Goal: Task Accomplishment & Management: Manage account settings

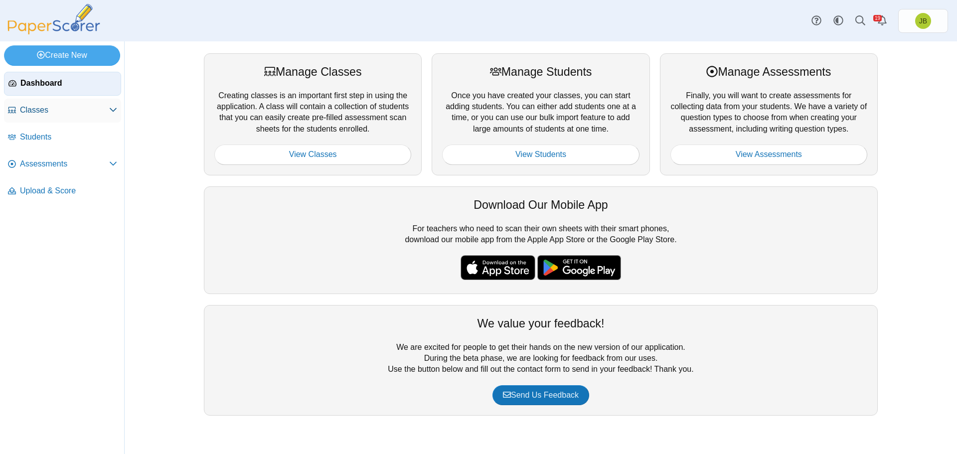
click at [33, 110] on span "Classes" at bounding box center [64, 110] width 89 height 11
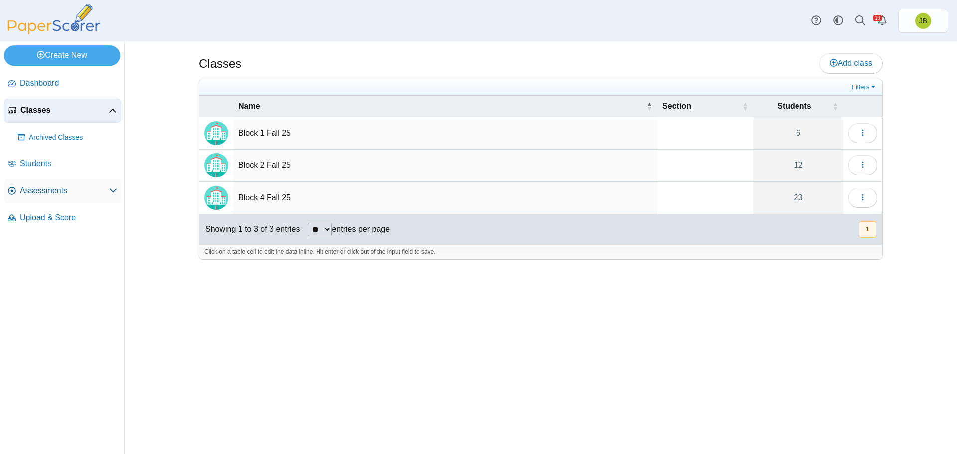
click at [36, 193] on span "Assessments" at bounding box center [64, 190] width 89 height 11
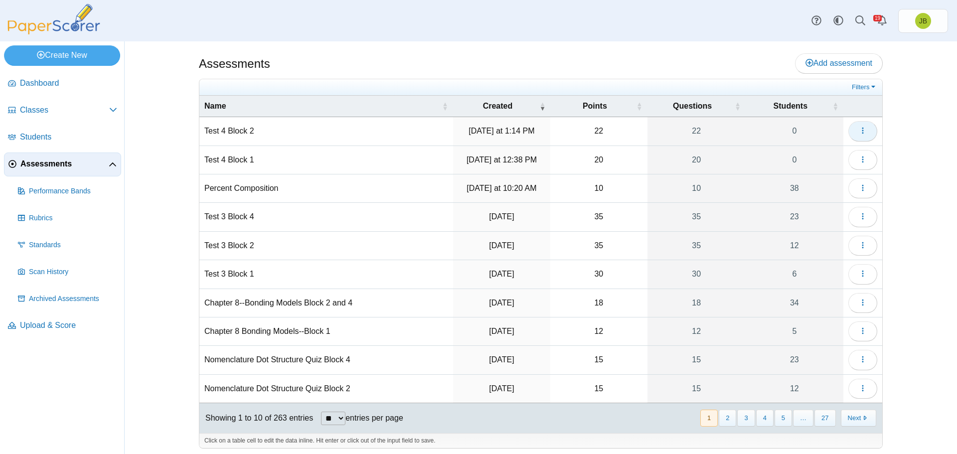
click at [864, 130] on button "button" at bounding box center [862, 131] width 29 height 20
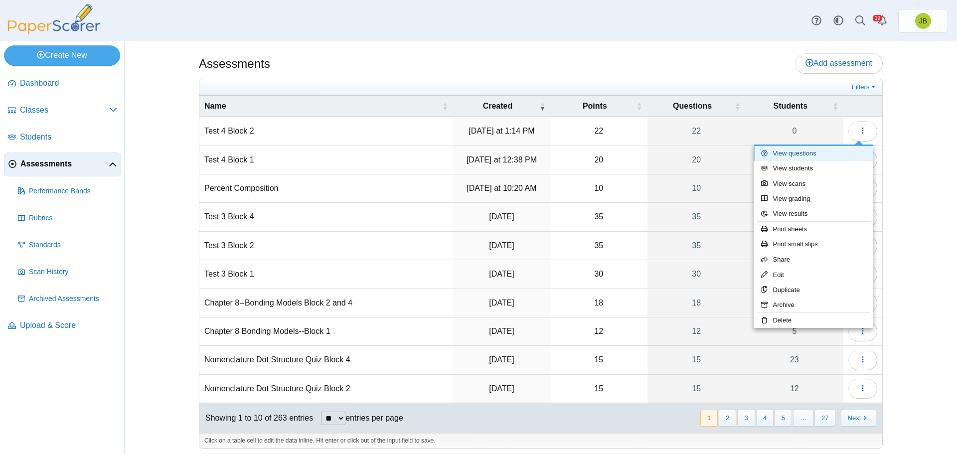
click at [790, 156] on link "View questions" at bounding box center [814, 153] width 120 height 15
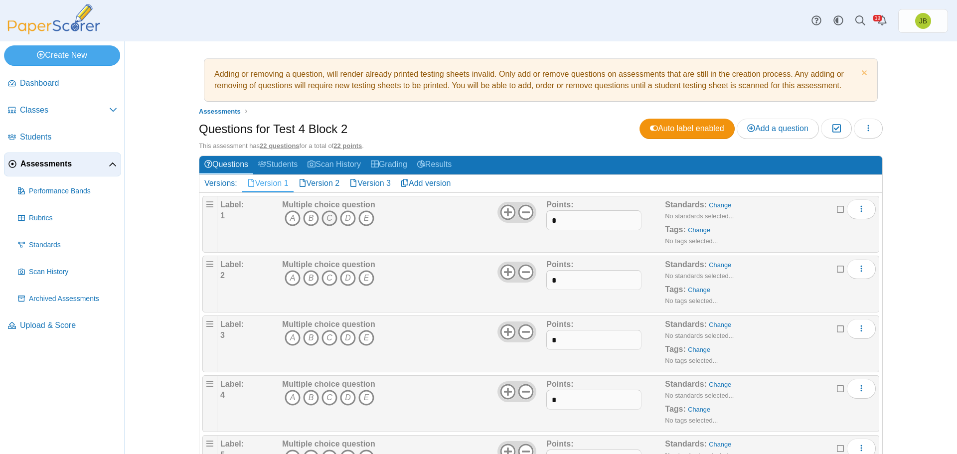
click at [328, 215] on icon "C" at bounding box center [330, 218] width 16 height 16
click at [288, 276] on icon "A" at bounding box center [293, 278] width 16 height 16
click at [287, 336] on icon "A" at bounding box center [293, 338] width 16 height 16
click at [342, 399] on icon "D" at bounding box center [348, 398] width 16 height 16
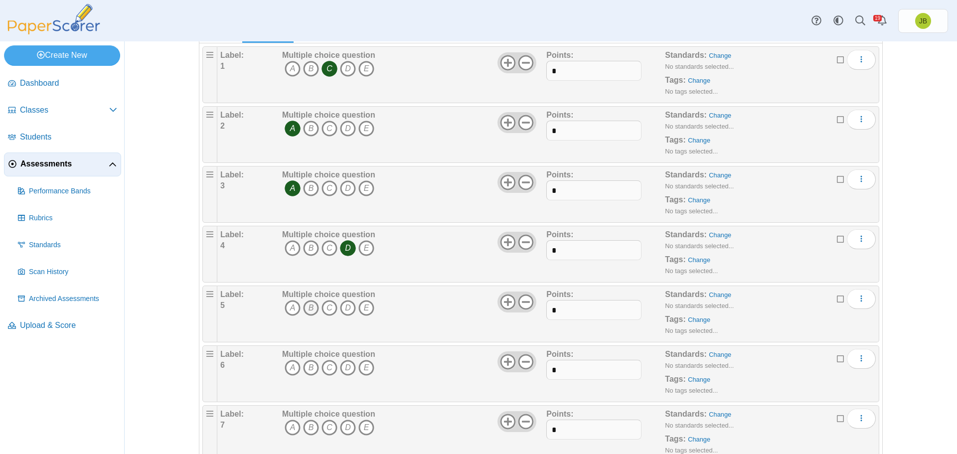
click at [305, 309] on icon "B" at bounding box center [311, 308] width 16 height 16
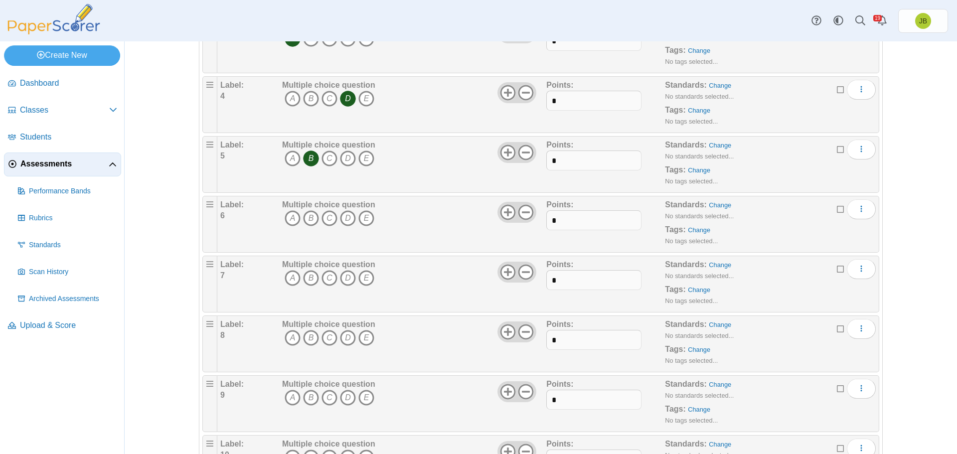
drag, startPoint x: 326, startPoint y: 220, endPoint x: 321, endPoint y: 227, distance: 8.9
click at [326, 221] on icon "C" at bounding box center [330, 218] width 16 height 16
click at [285, 275] on icon "A" at bounding box center [293, 278] width 16 height 16
click at [326, 339] on icon "C" at bounding box center [330, 338] width 16 height 16
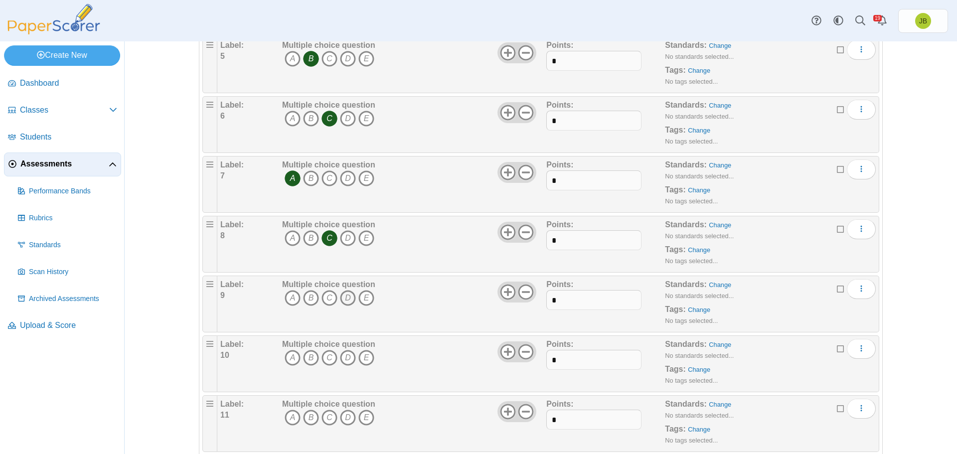
click at [342, 299] on icon "D" at bounding box center [348, 298] width 16 height 16
click at [288, 357] on icon "A" at bounding box center [293, 358] width 16 height 16
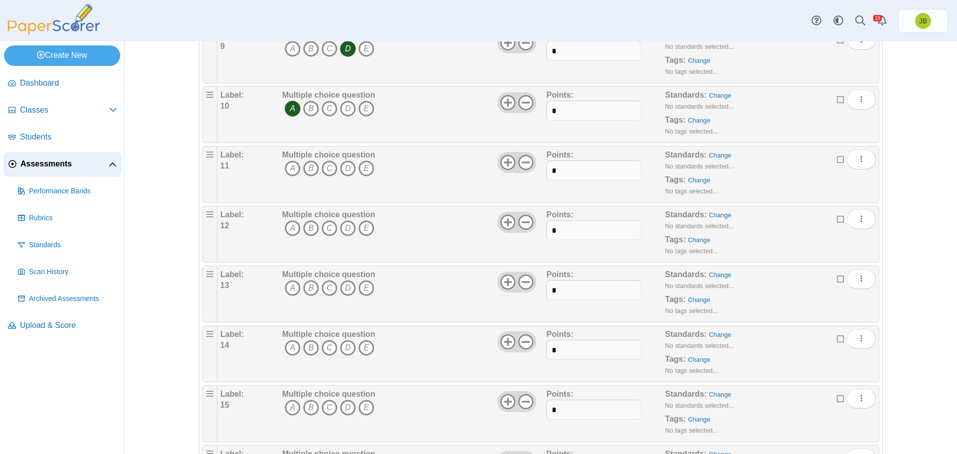
scroll to position [698, 0]
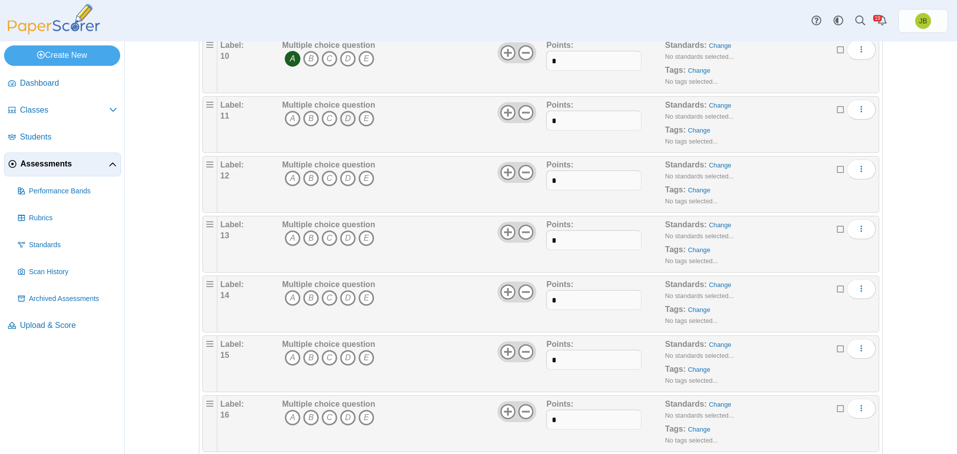
click at [346, 120] on icon "D" at bounding box center [348, 119] width 16 height 16
click at [344, 173] on icon "D" at bounding box center [348, 178] width 16 height 16
click at [323, 239] on icon "C" at bounding box center [330, 238] width 16 height 16
click at [286, 298] on icon "A" at bounding box center [293, 298] width 16 height 16
click at [323, 357] on icon "C" at bounding box center [330, 358] width 16 height 16
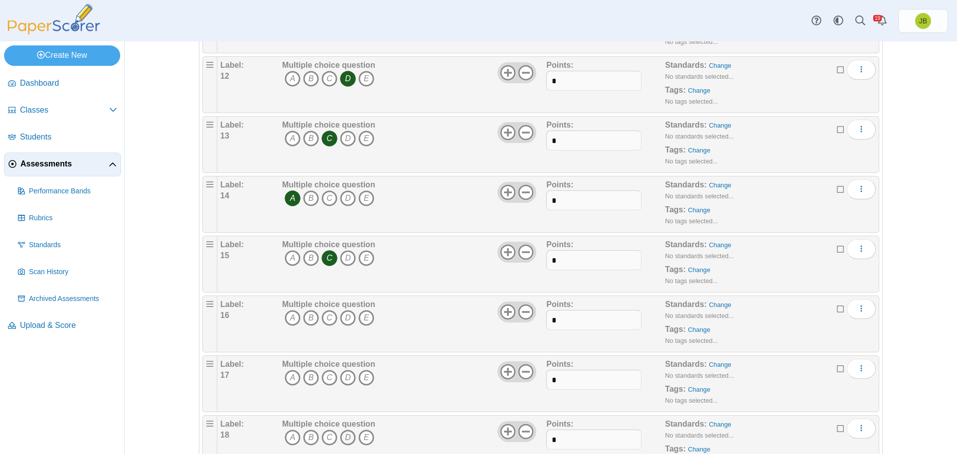
scroll to position [897, 0]
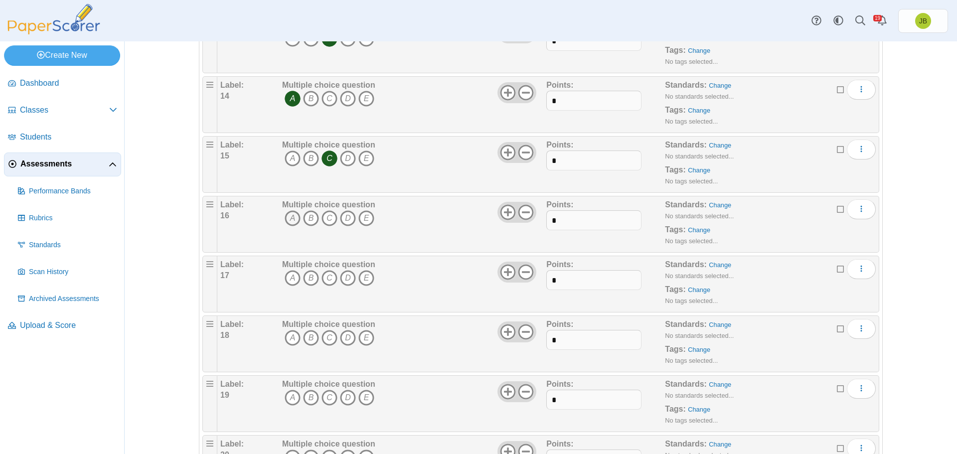
click at [285, 219] on icon "A" at bounding box center [293, 218] width 16 height 16
click at [287, 278] on icon "A" at bounding box center [293, 278] width 16 height 16
click at [330, 337] on icon "C" at bounding box center [330, 338] width 16 height 16
click at [286, 401] on icon "A" at bounding box center [293, 398] width 16 height 16
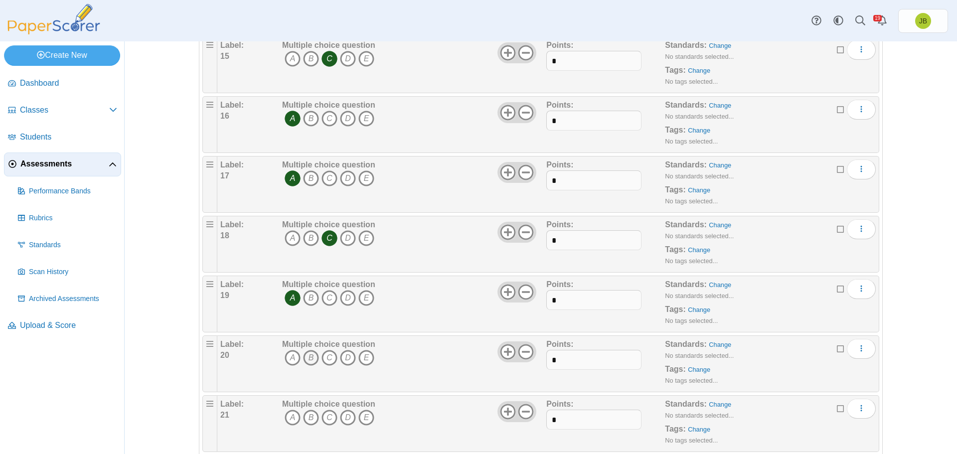
click at [308, 356] on icon "B" at bounding box center [311, 358] width 16 height 16
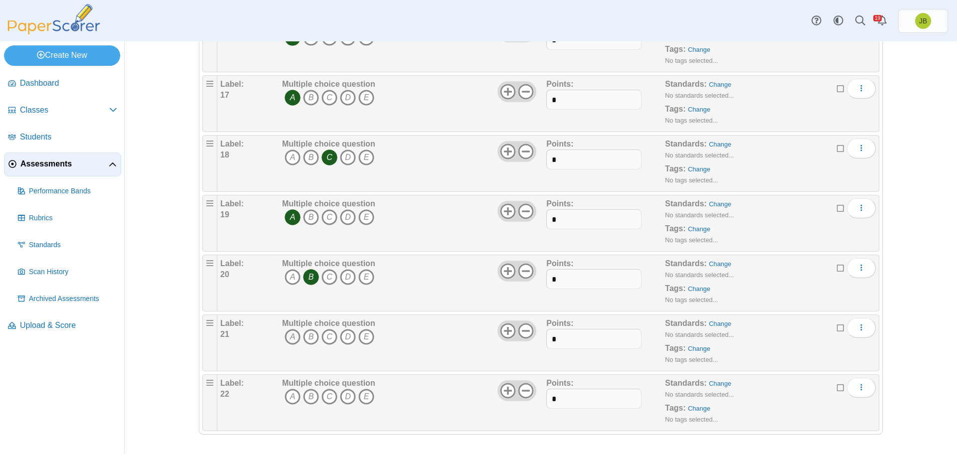
click at [288, 336] on icon "A" at bounding box center [293, 337] width 16 height 16
click at [288, 394] on icon "A" at bounding box center [293, 397] width 16 height 16
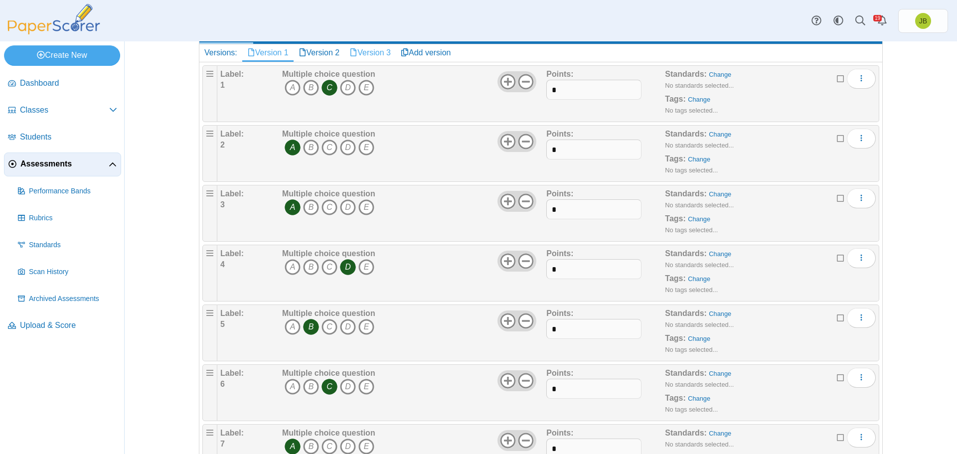
scroll to position [0, 0]
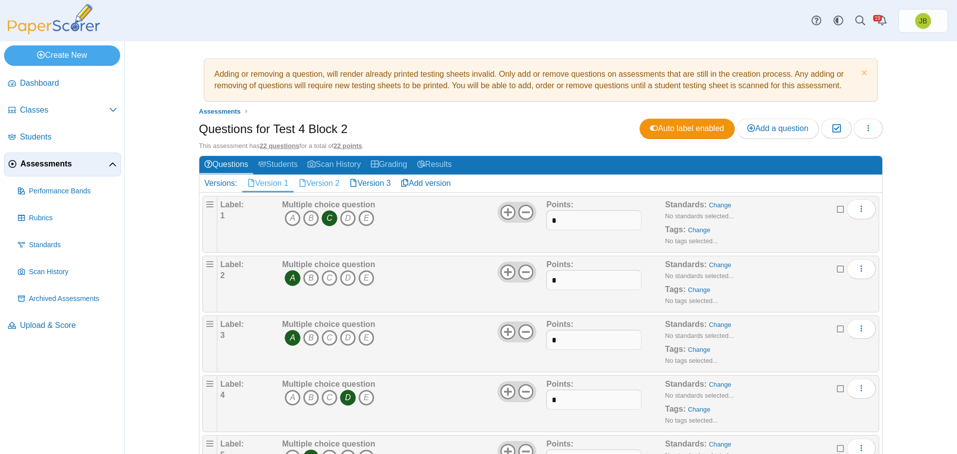
click at [310, 183] on link "Version 2" at bounding box center [319, 183] width 51 height 17
click at [327, 217] on icon "C" at bounding box center [330, 218] width 16 height 16
click at [326, 275] on icon "C" at bounding box center [330, 278] width 16 height 16
click at [286, 340] on icon "A" at bounding box center [293, 338] width 16 height 16
click at [306, 396] on icon "B" at bounding box center [311, 398] width 16 height 16
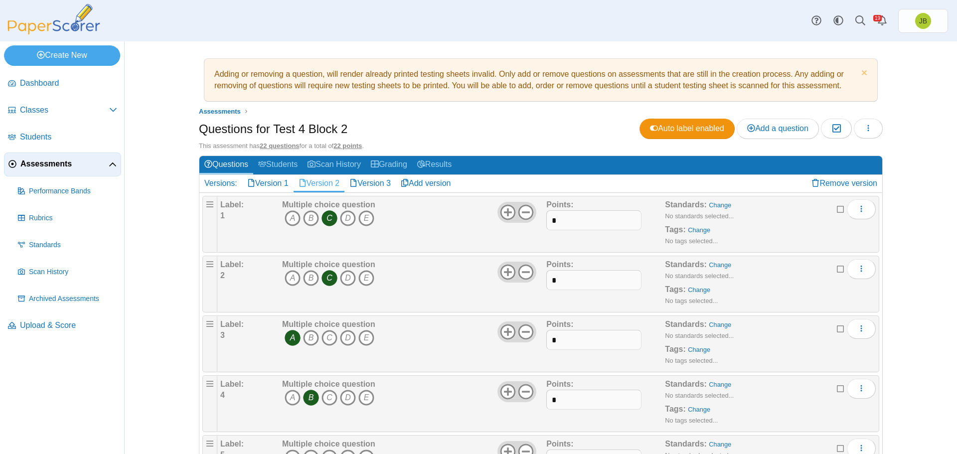
scroll to position [100, 0]
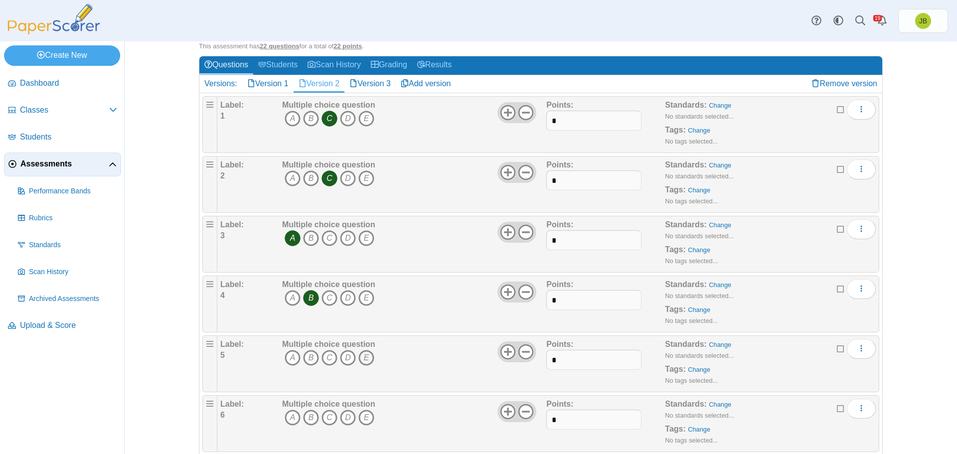
click at [366, 360] on icon "E" at bounding box center [366, 358] width 16 height 16
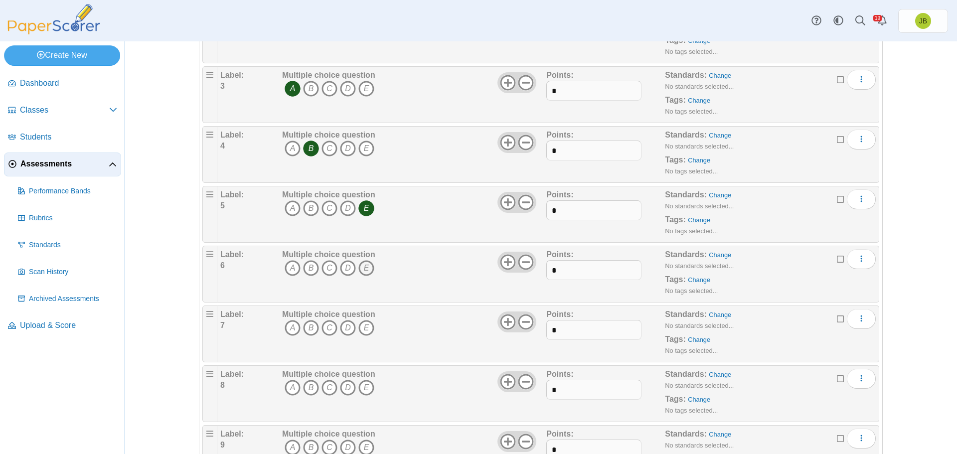
click at [362, 266] on icon "E" at bounding box center [366, 268] width 16 height 16
click at [328, 330] on icon "C" at bounding box center [330, 328] width 16 height 16
click at [343, 389] on icon "D" at bounding box center [348, 388] width 16 height 16
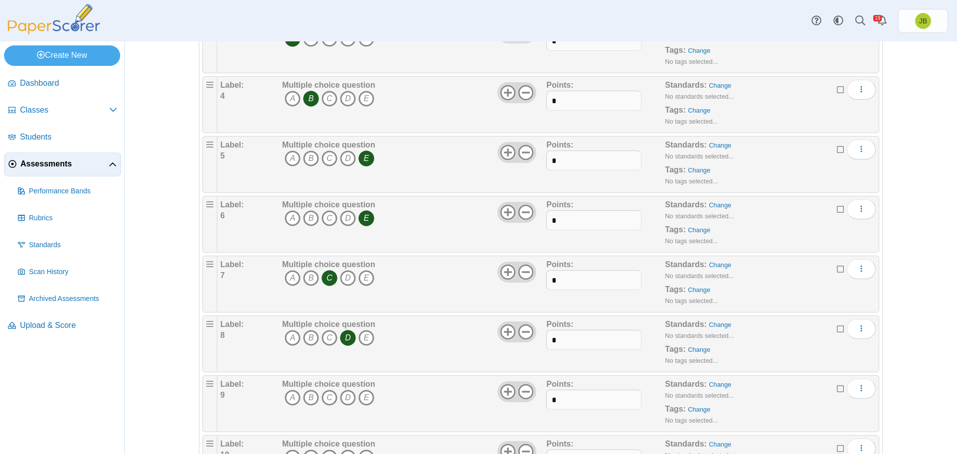
scroll to position [399, 0]
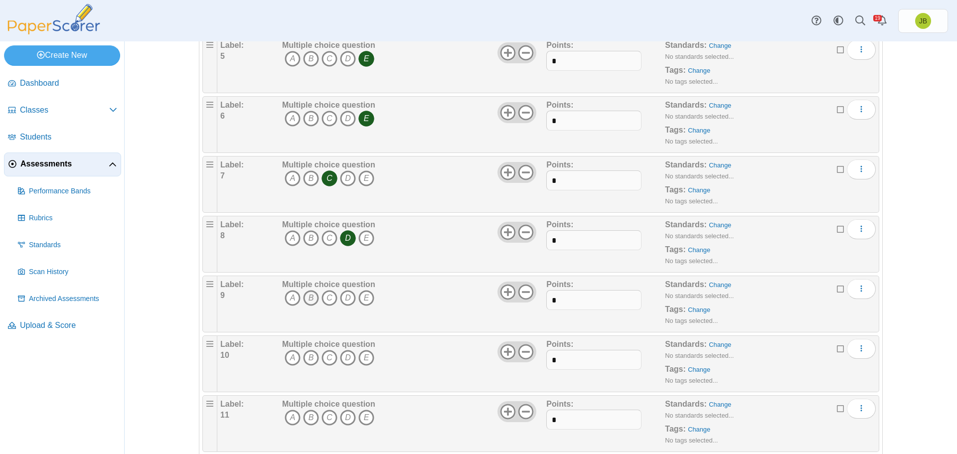
click at [305, 301] on icon "B" at bounding box center [311, 298] width 16 height 16
click at [291, 359] on icon "A" at bounding box center [293, 358] width 16 height 16
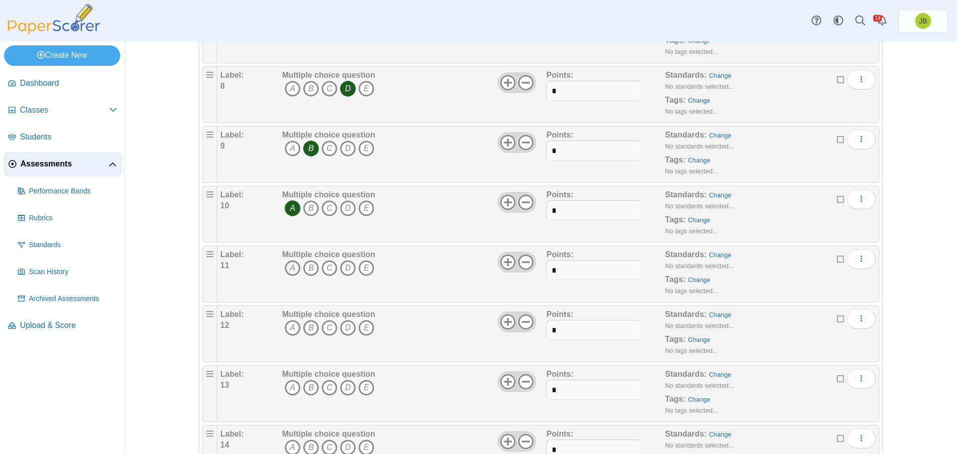
click at [289, 267] on icon "A" at bounding box center [293, 268] width 16 height 16
click at [289, 329] on icon "A" at bounding box center [293, 328] width 16 height 16
click at [344, 389] on icon "D" at bounding box center [348, 388] width 16 height 16
click at [323, 444] on icon "C" at bounding box center [330, 448] width 16 height 16
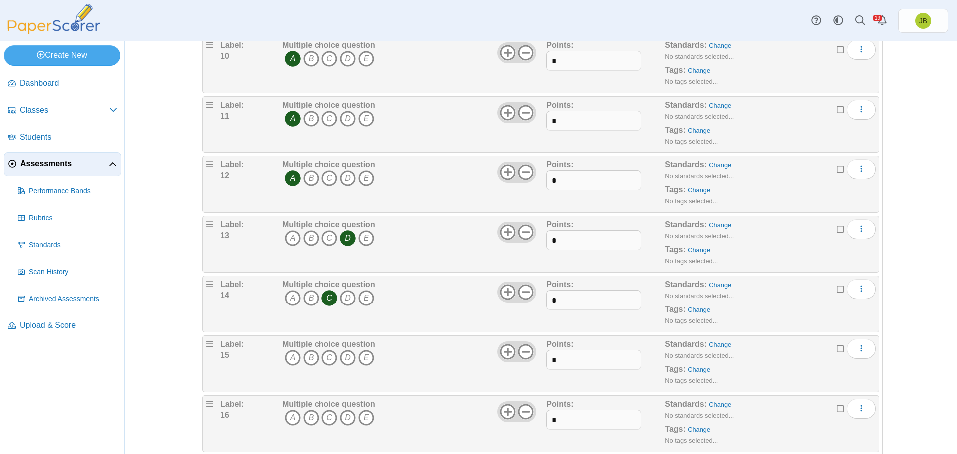
scroll to position [798, 0]
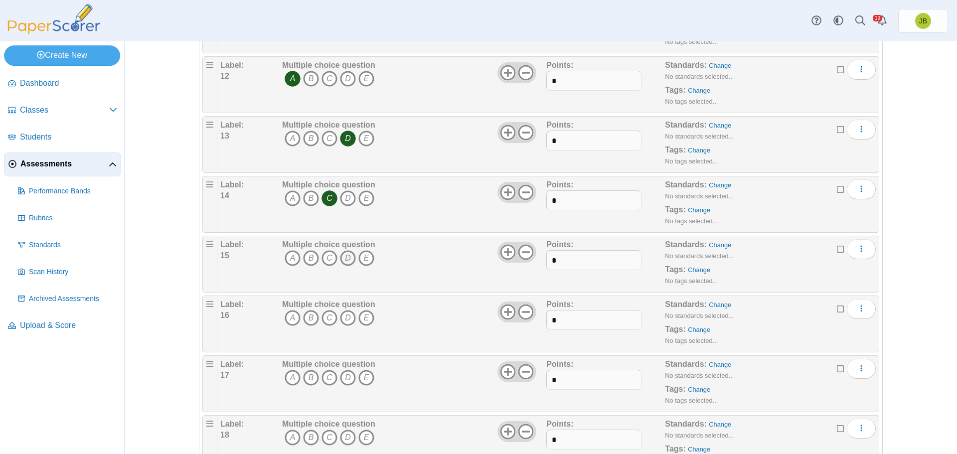
click at [343, 258] on icon "D" at bounding box center [348, 258] width 16 height 16
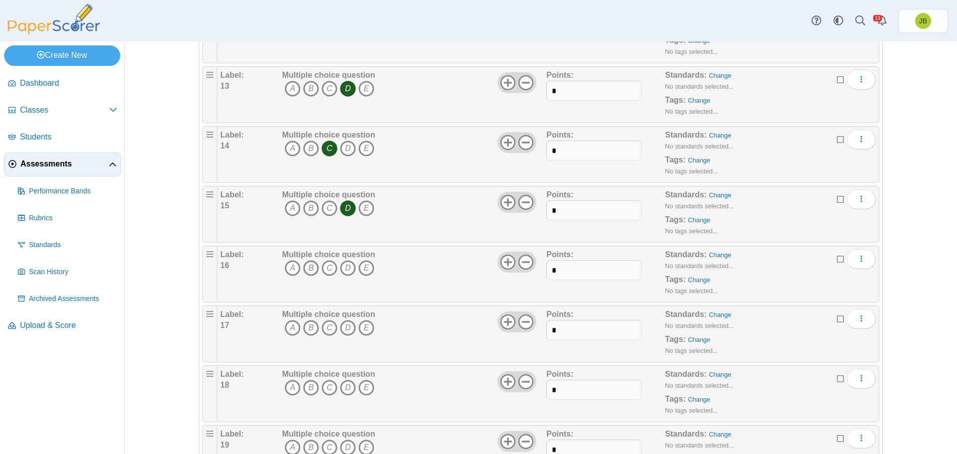
click at [308, 265] on icon "B" at bounding box center [311, 268] width 16 height 16
click at [345, 327] on icon "D" at bounding box center [348, 328] width 16 height 16
click at [328, 389] on icon "C" at bounding box center [330, 388] width 16 height 16
drag, startPoint x: 306, startPoint y: 443, endPoint x: 346, endPoint y: 416, distance: 48.8
click at [306, 444] on icon "B" at bounding box center [311, 448] width 16 height 16
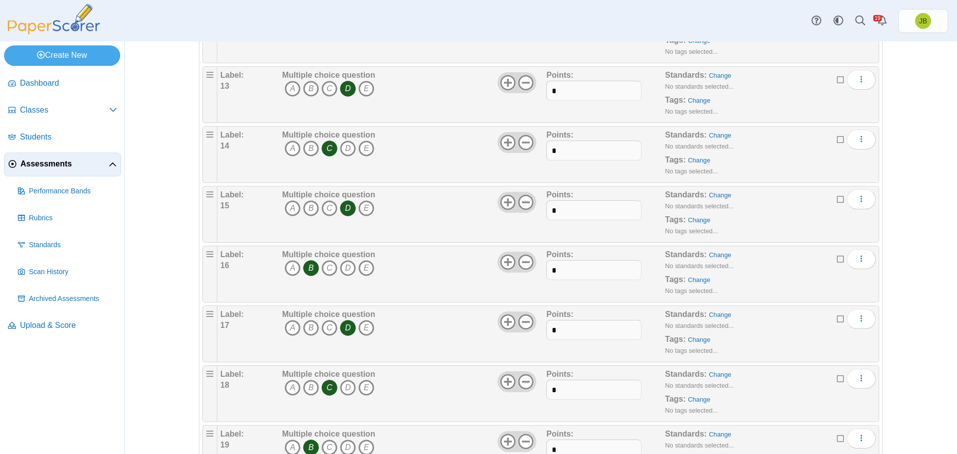
scroll to position [947, 0]
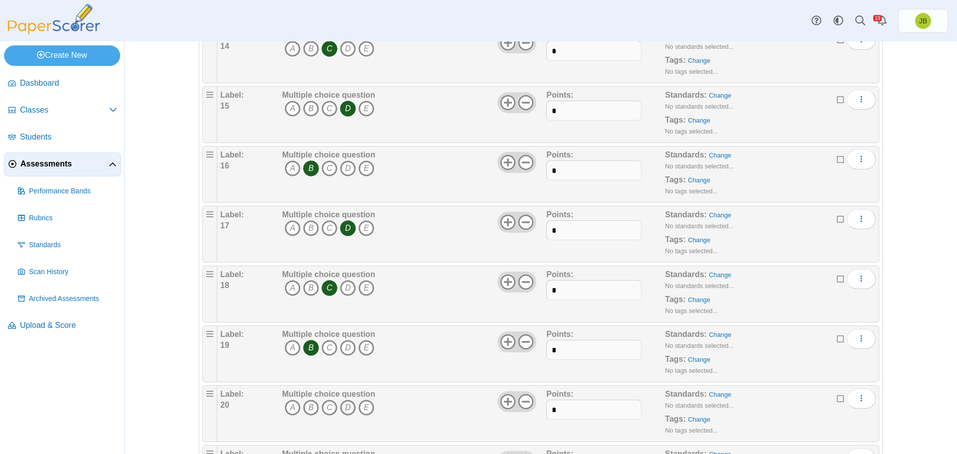
click at [343, 409] on icon "D" at bounding box center [348, 408] width 16 height 16
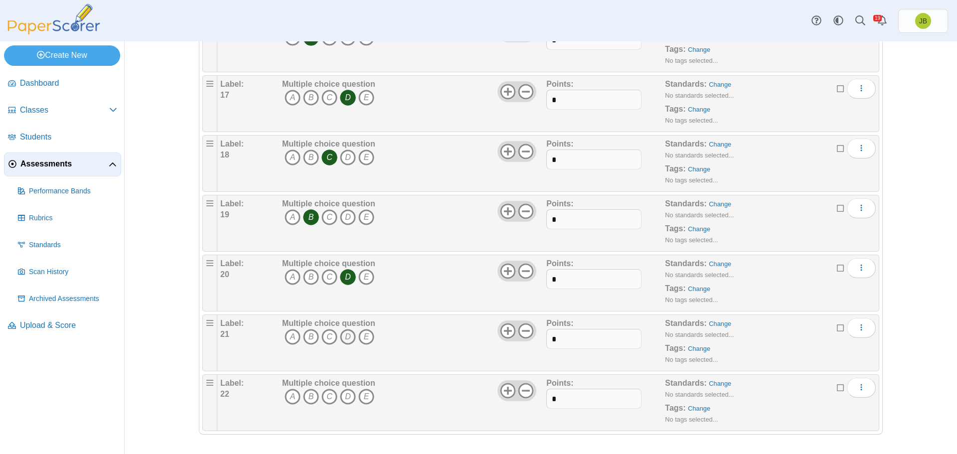
click at [345, 336] on icon "D" at bounding box center [348, 337] width 16 height 16
click at [290, 392] on icon "A" at bounding box center [293, 397] width 16 height 16
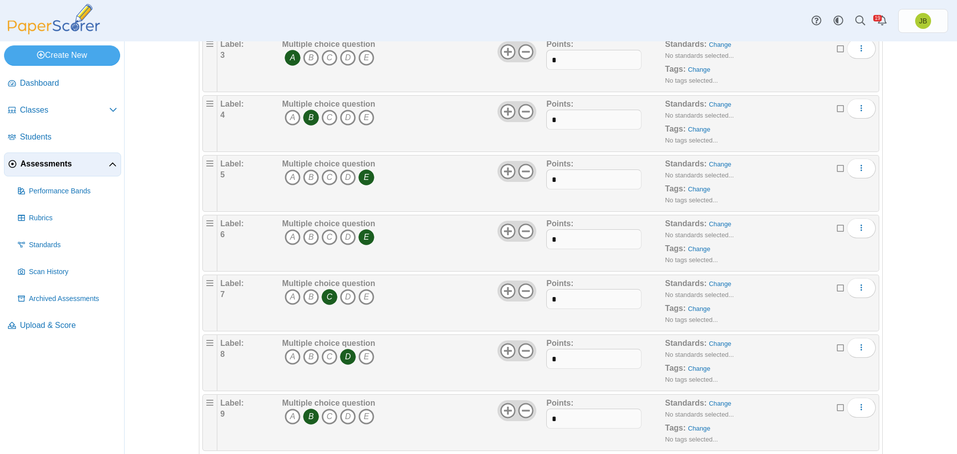
scroll to position [0, 0]
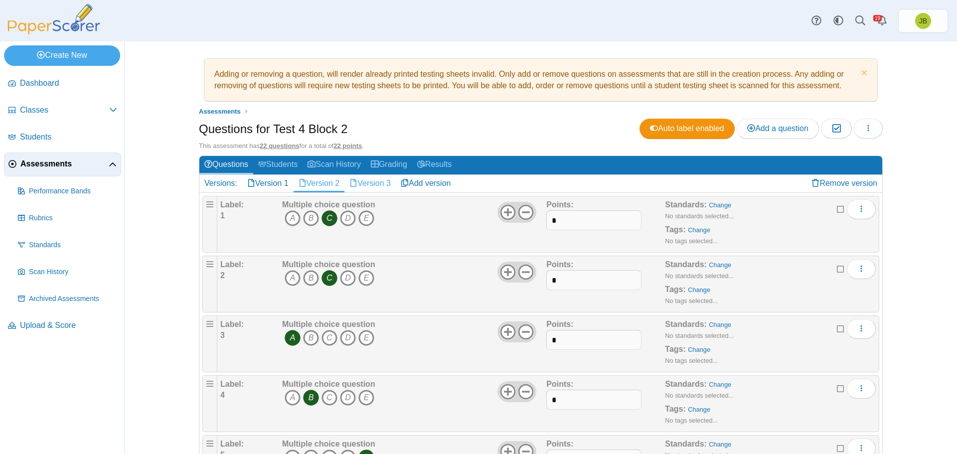
click at [376, 184] on link "Version 3" at bounding box center [369, 183] width 51 height 17
click at [307, 218] on icon "B" at bounding box center [311, 218] width 16 height 16
click at [309, 276] on icon "B" at bounding box center [311, 278] width 16 height 16
click at [306, 335] on icon "B" at bounding box center [311, 338] width 16 height 16
click at [326, 394] on icon "C" at bounding box center [330, 398] width 16 height 16
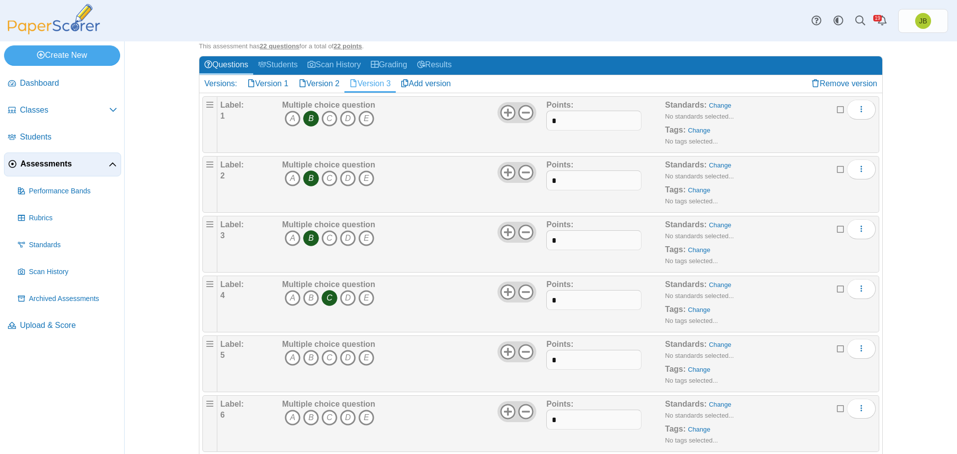
scroll to position [249, 0]
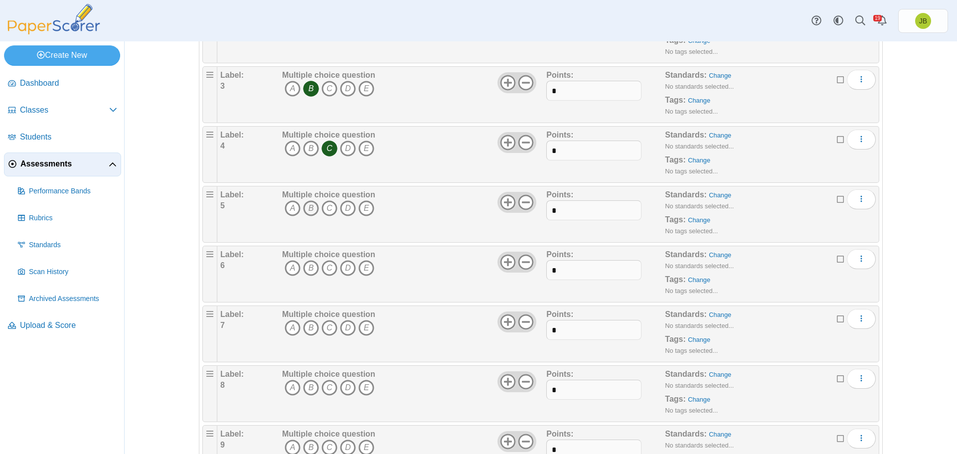
click at [308, 210] on icon "B" at bounding box center [311, 208] width 16 height 16
click at [292, 266] on icon "A" at bounding box center [293, 268] width 16 height 16
click at [285, 332] on icon "A" at bounding box center [293, 328] width 16 height 16
click at [347, 386] on icon "D" at bounding box center [348, 388] width 16 height 16
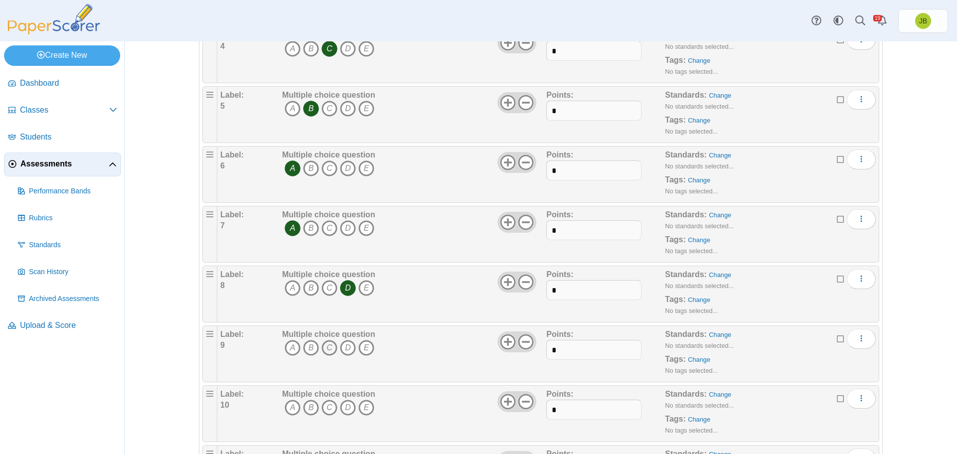
click at [327, 351] on icon "C" at bounding box center [330, 348] width 16 height 16
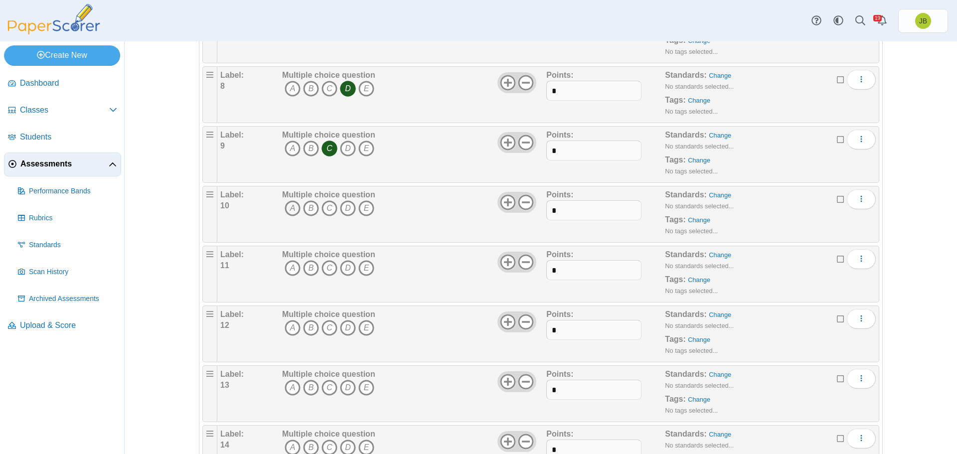
click at [289, 205] on icon "A" at bounding box center [293, 208] width 16 height 16
click at [327, 266] on icon "C" at bounding box center [330, 268] width 16 height 16
click at [288, 330] on icon "A" at bounding box center [293, 328] width 16 height 16
click at [326, 386] on icon "C" at bounding box center [330, 388] width 16 height 16
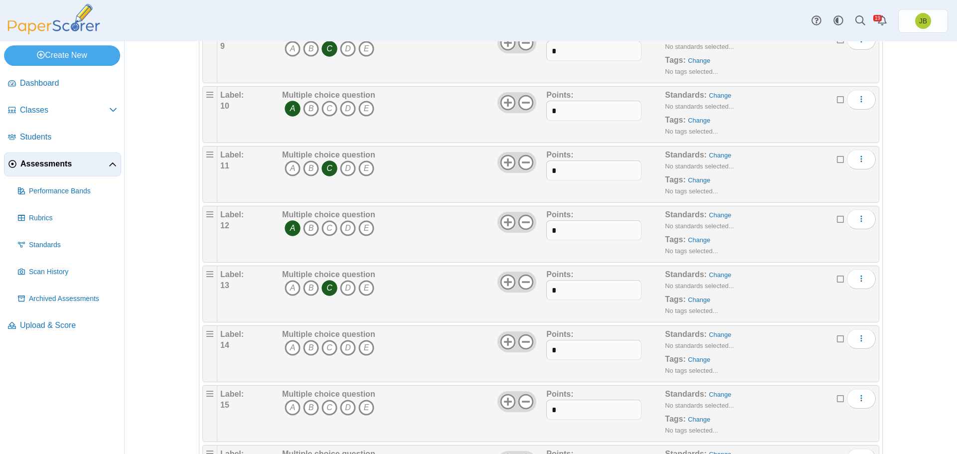
scroll to position [698, 0]
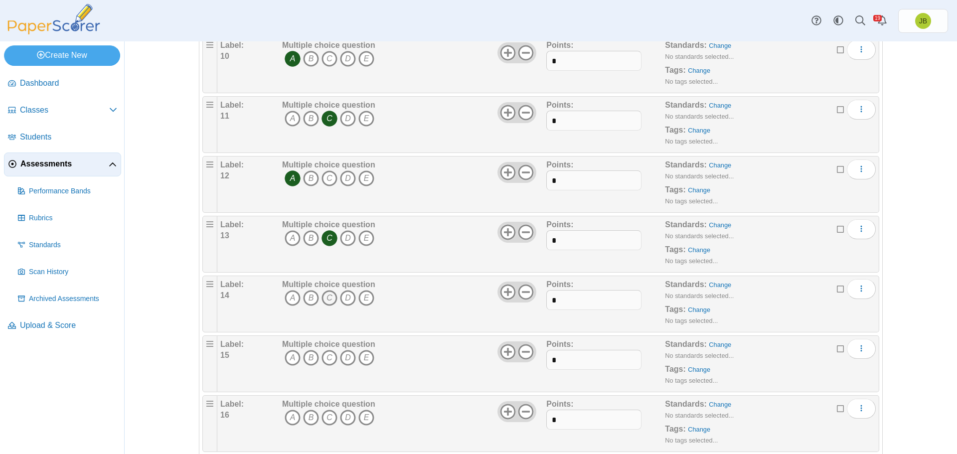
click at [323, 296] on icon "C" at bounding box center [330, 298] width 16 height 16
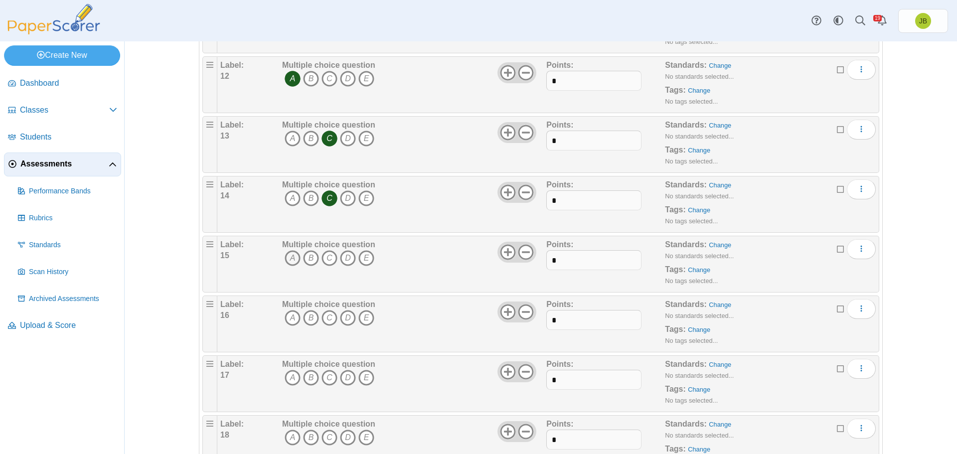
click at [289, 260] on icon "A" at bounding box center [293, 258] width 16 height 16
click at [287, 315] on icon "A" at bounding box center [293, 318] width 16 height 16
click at [347, 380] on icon "D" at bounding box center [348, 378] width 16 height 16
click at [344, 435] on icon "D" at bounding box center [348, 438] width 16 height 16
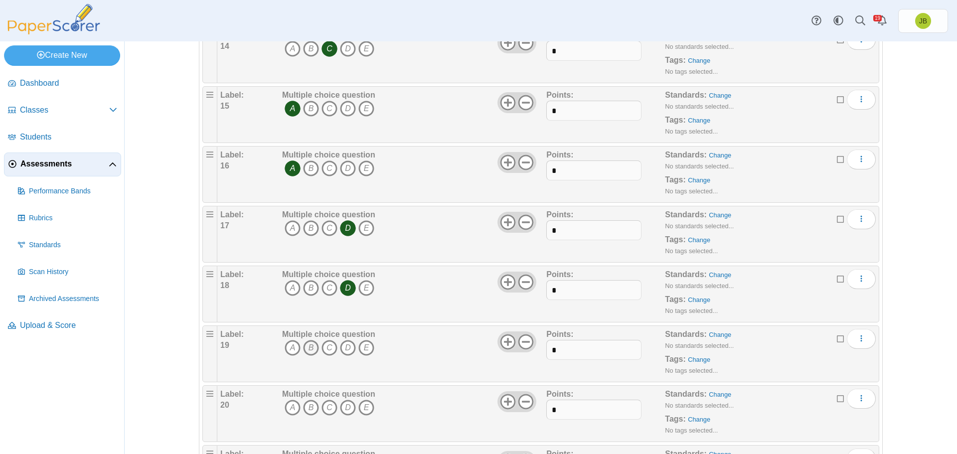
click at [305, 348] on icon "B" at bounding box center [311, 348] width 16 height 16
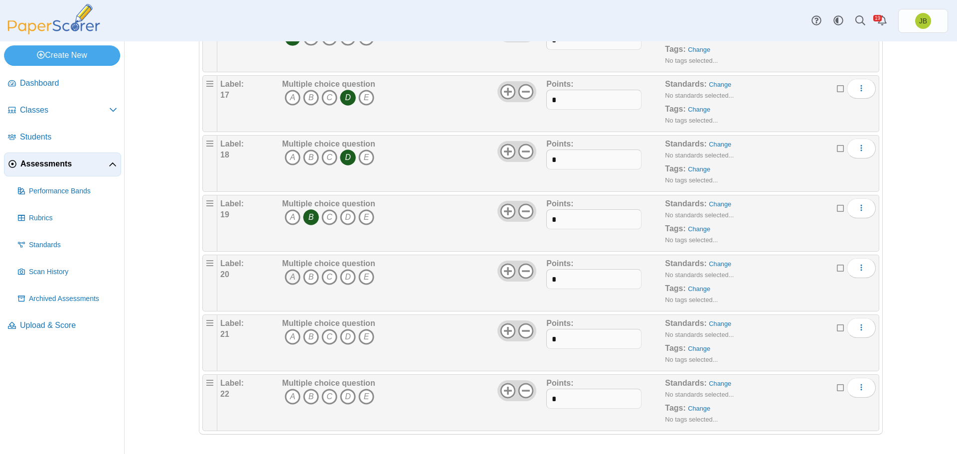
click at [290, 272] on icon "A" at bounding box center [293, 277] width 16 height 16
click at [309, 338] on icon "B" at bounding box center [311, 337] width 16 height 16
click at [292, 395] on icon "A" at bounding box center [293, 397] width 16 height 16
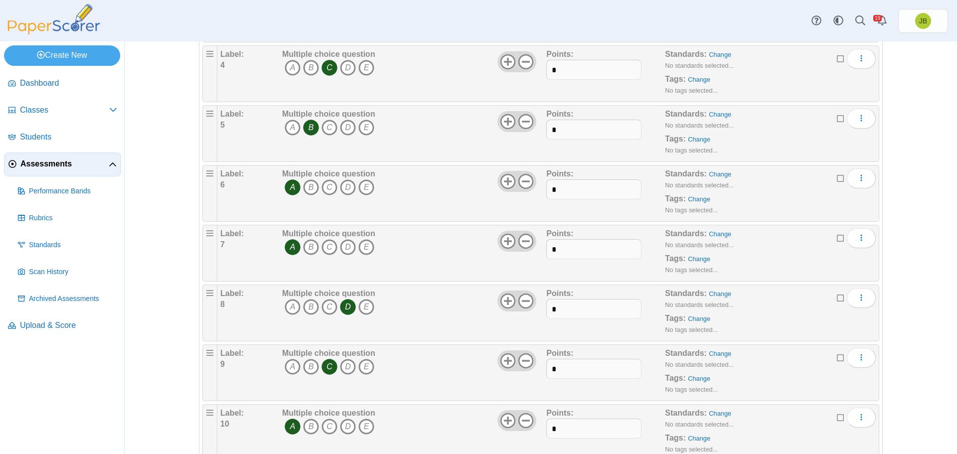
scroll to position [0, 0]
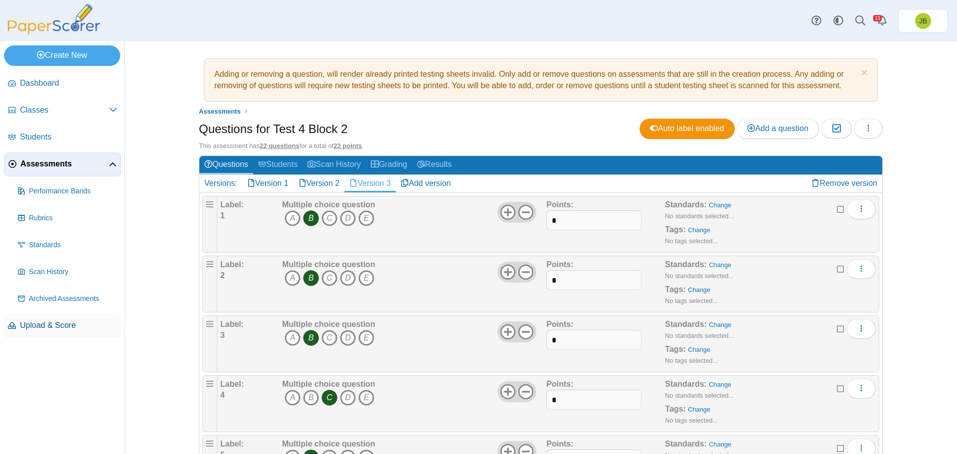
click at [59, 330] on span "Upload & Score" at bounding box center [68, 325] width 97 height 11
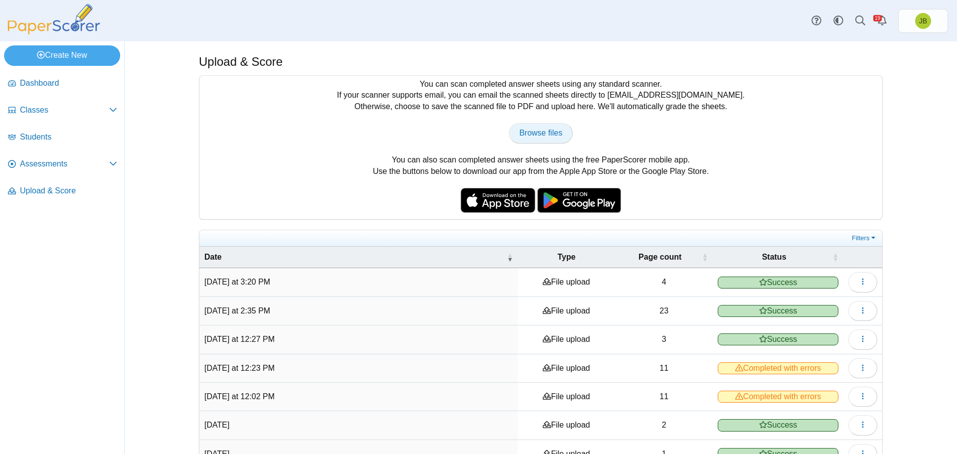
click at [536, 134] on span "Browse files" at bounding box center [540, 133] width 43 height 8
type input "**********"
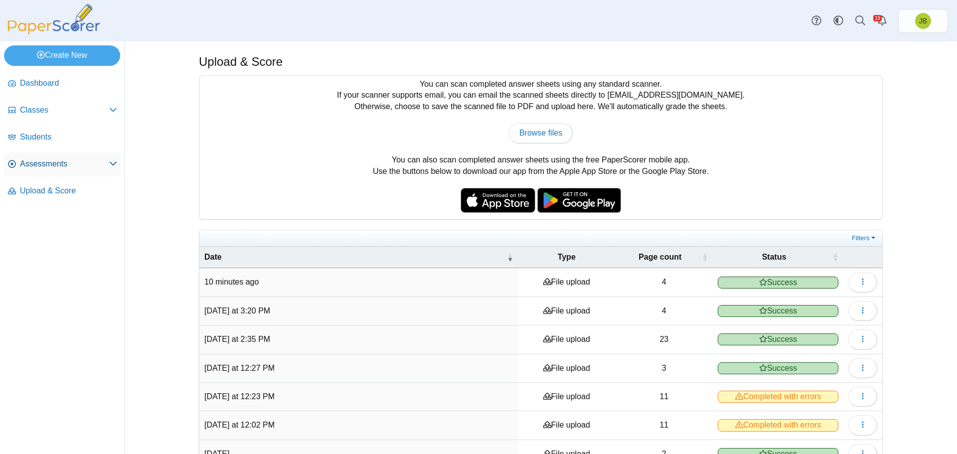
click at [36, 162] on span "Assessments" at bounding box center [64, 164] width 89 height 11
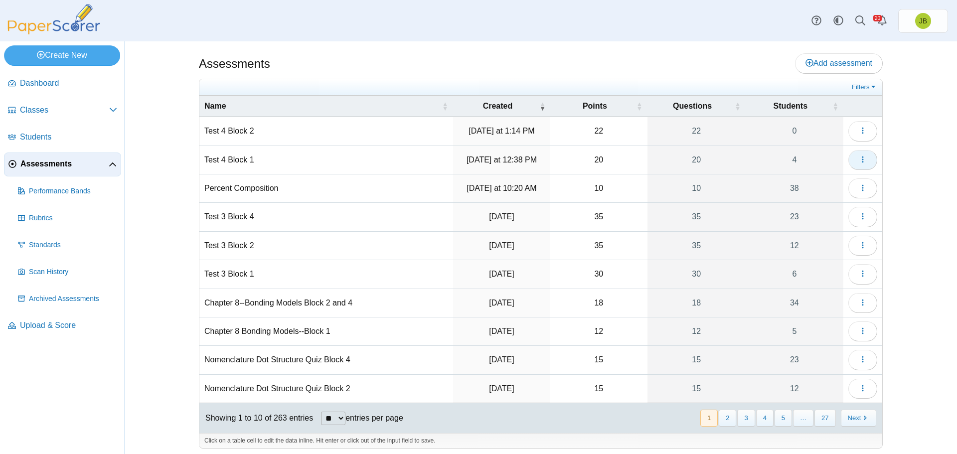
click at [870, 162] on button "button" at bounding box center [862, 160] width 29 height 20
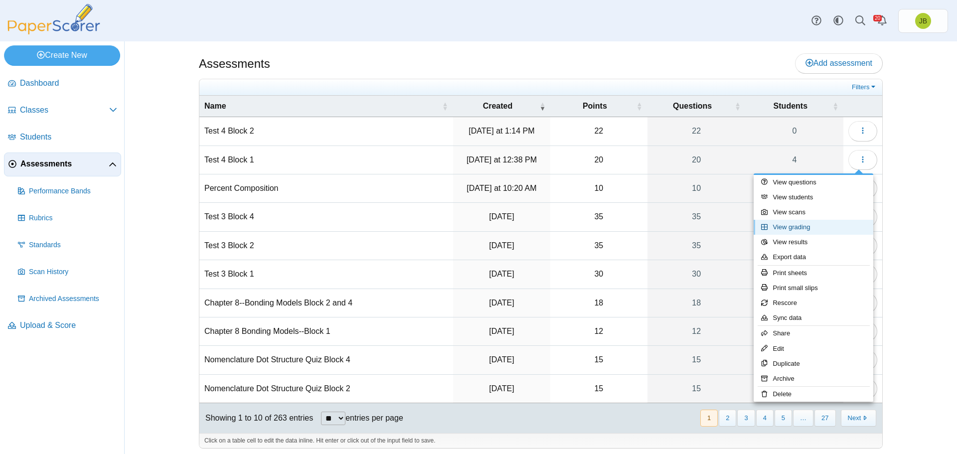
click at [796, 225] on link "View grading" at bounding box center [814, 227] width 120 height 15
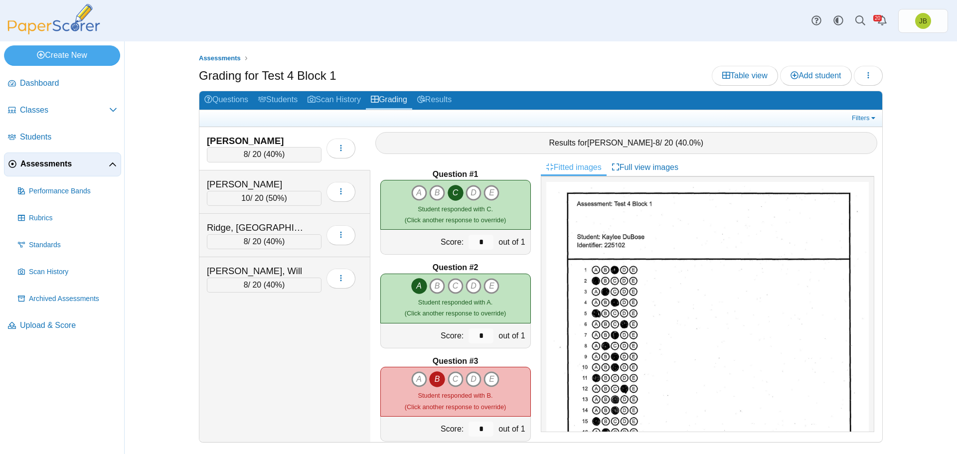
click at [50, 167] on span "Assessments" at bounding box center [64, 164] width 88 height 11
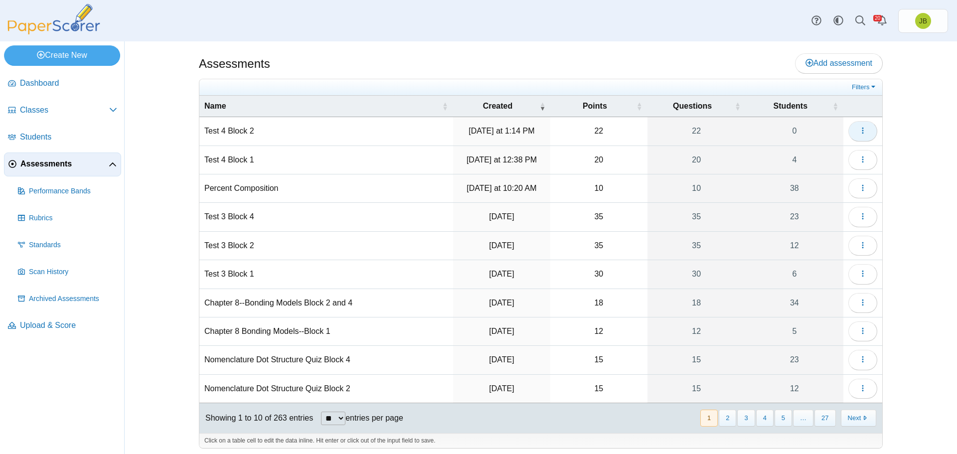
click at [865, 129] on button "button" at bounding box center [862, 131] width 29 height 20
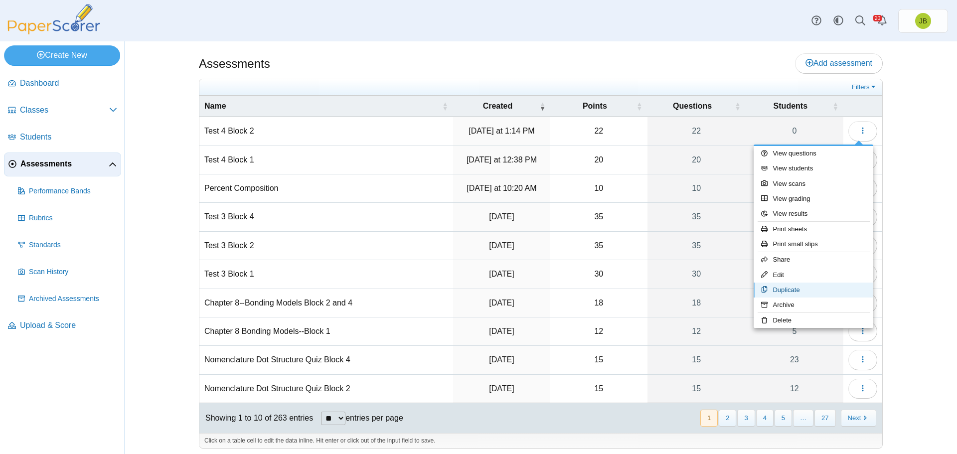
click at [798, 292] on link "Duplicate" at bounding box center [814, 290] width 120 height 15
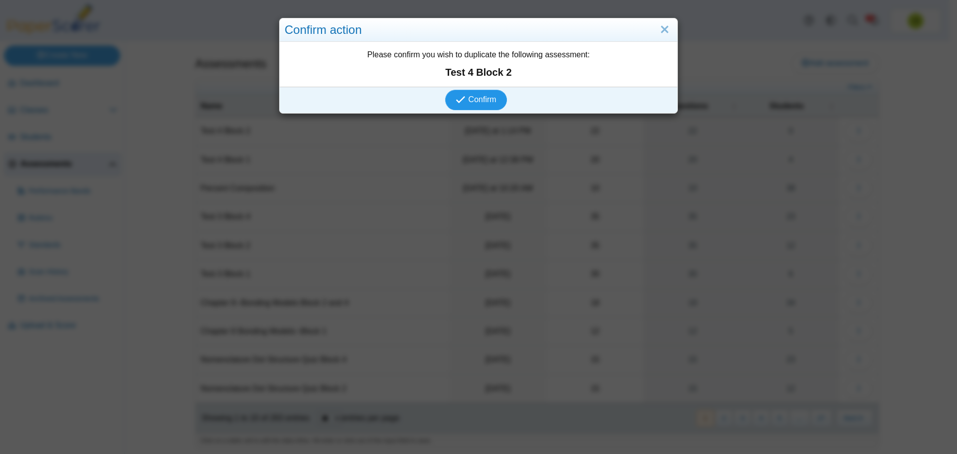
click at [482, 101] on span "Confirm" at bounding box center [483, 99] width 28 height 8
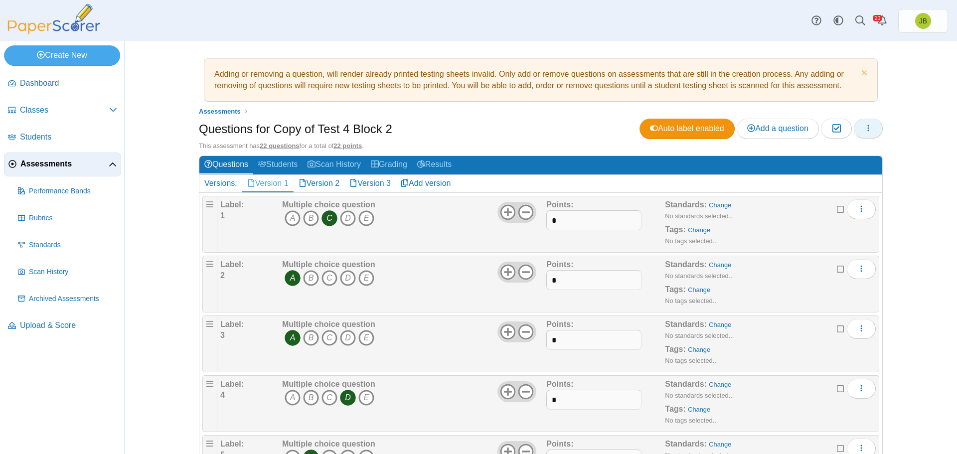
click at [870, 130] on button "button" at bounding box center [868, 129] width 29 height 20
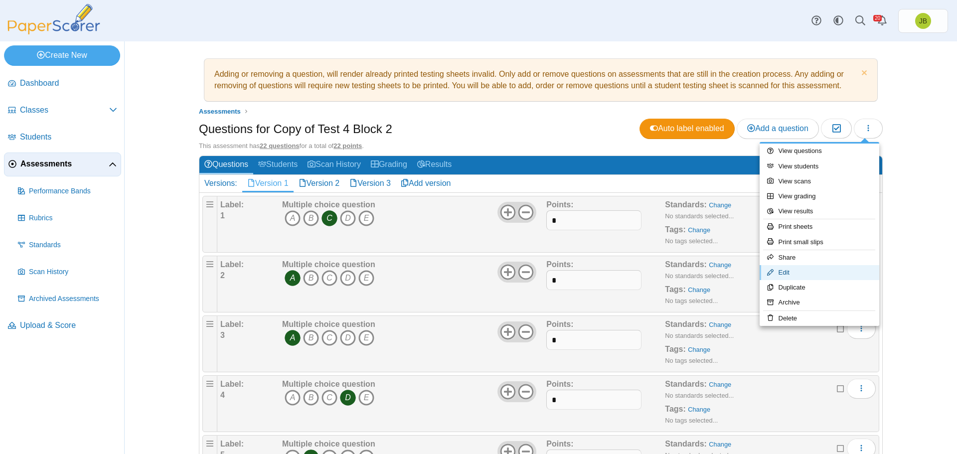
click at [787, 275] on link "Edit" at bounding box center [820, 272] width 120 height 15
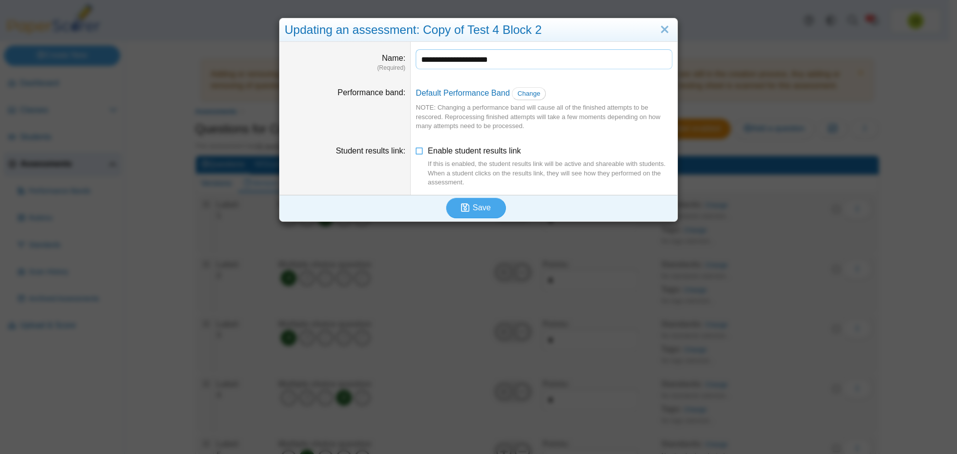
click at [502, 61] on input "**********" at bounding box center [544, 59] width 257 height 20
click at [448, 59] on input "**********" at bounding box center [544, 59] width 257 height 20
type input "**********"
click at [474, 210] on span "Save" at bounding box center [482, 207] width 18 height 8
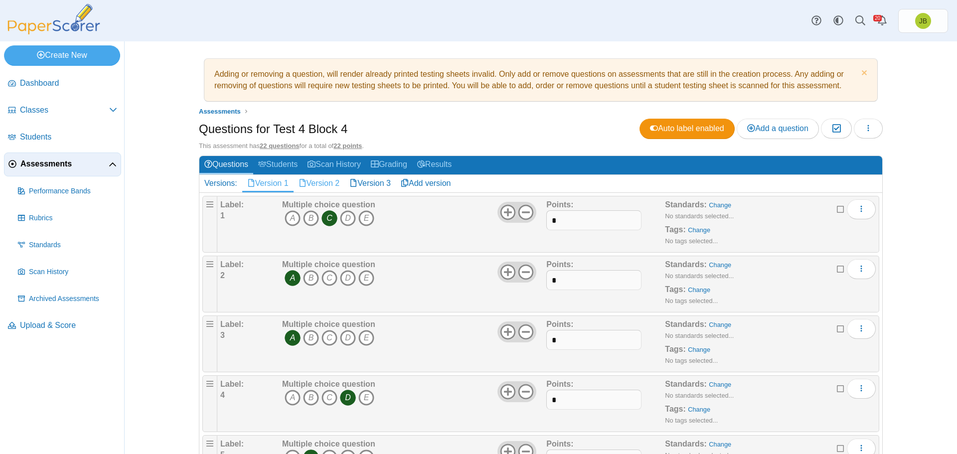
click at [322, 182] on link "Version 2" at bounding box center [319, 183] width 51 height 17
click at [369, 182] on link "Version 3" at bounding box center [369, 183] width 51 height 17
